Goal: Information Seeking & Learning: Learn about a topic

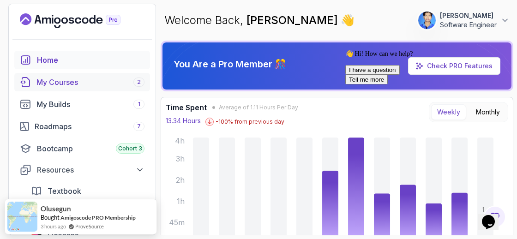
click at [87, 85] on div "My Courses 2" at bounding box center [91, 82] width 108 height 11
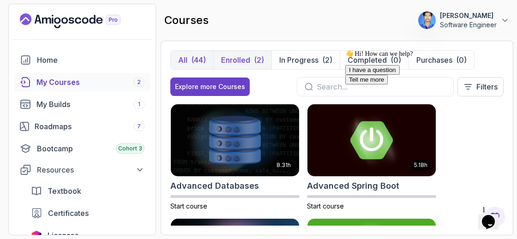
click at [253, 62] on button "Enrolled (2)" at bounding box center [242, 60] width 58 height 18
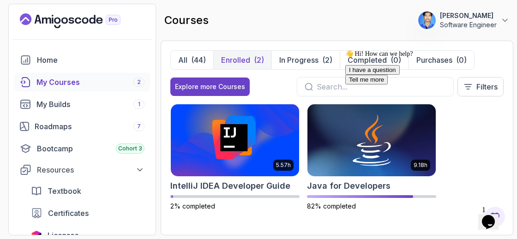
click at [346, 50] on icon "Chat attention grabber" at bounding box center [346, 50] width 0 height 0
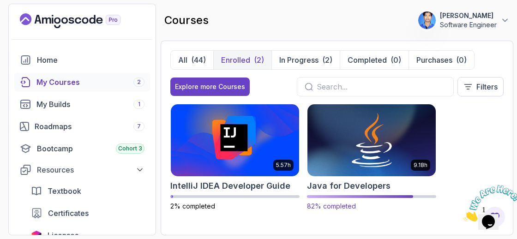
click at [371, 152] on img at bounding box center [371, 140] width 135 height 75
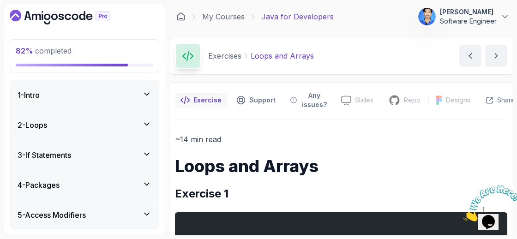
click at [464, 215] on icon "Close" at bounding box center [464, 219] width 0 height 8
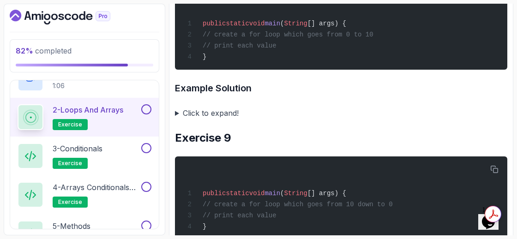
scroll to position [1765, 0]
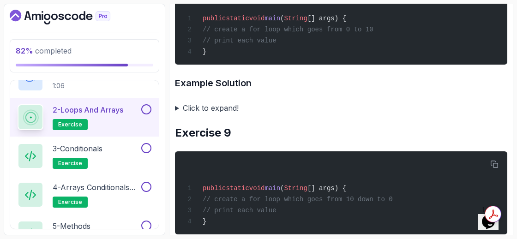
click at [191, 115] on summary "Click to expand!" at bounding box center [341, 108] width 333 height 13
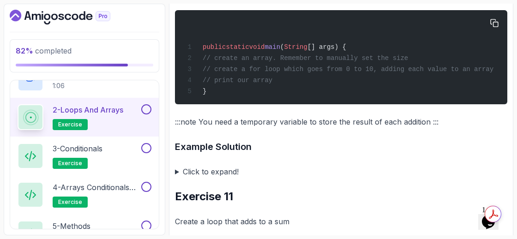
scroll to position [2217, 0]
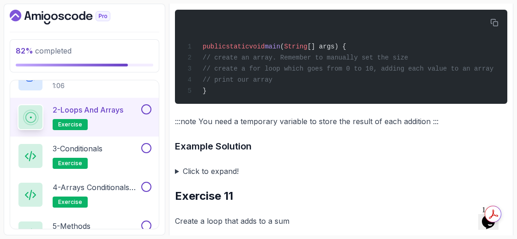
click at [177, 178] on summary "Click to expand!" at bounding box center [341, 171] width 333 height 13
